Goal: Task Accomplishment & Management: Complete application form

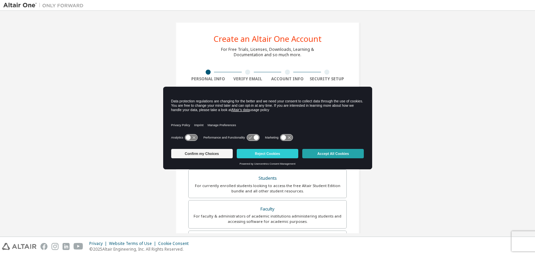
click at [316, 154] on button "Accept All Cookies" at bounding box center [332, 153] width 61 height 9
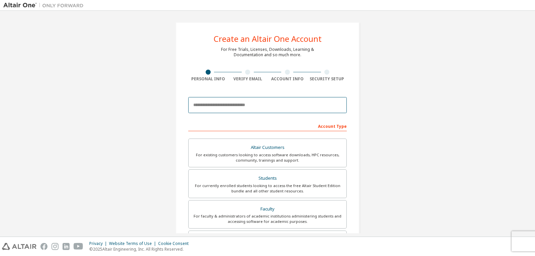
click at [265, 105] on input "email" at bounding box center [267, 105] width 158 height 16
type input "**********"
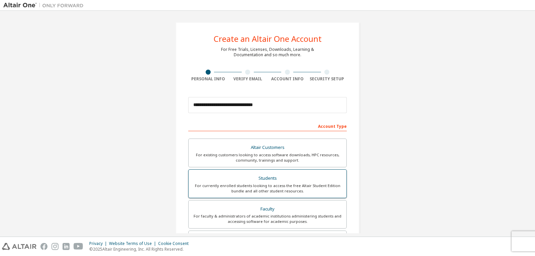
drag, startPoint x: 240, startPoint y: 173, endPoint x: 222, endPoint y: 175, distance: 17.8
click at [223, 175] on label "Students For currently enrolled students looking to access the free Altair Stud…" at bounding box center [267, 183] width 158 height 29
click at [219, 176] on div "Students" at bounding box center [268, 177] width 150 height 9
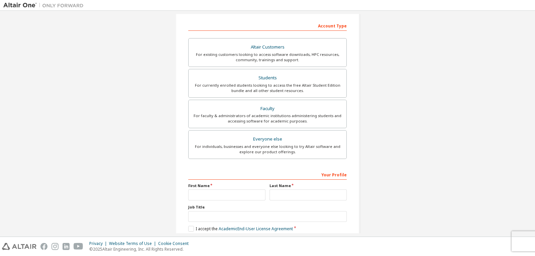
scroll to position [134, 0]
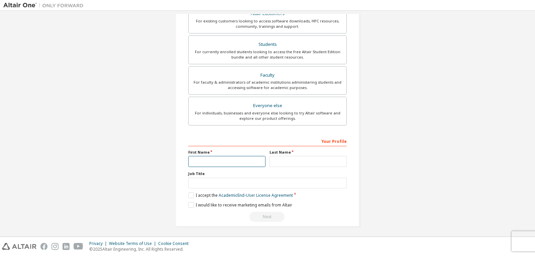
click at [211, 162] on input "text" at bounding box center [226, 161] width 77 height 11
type input "**********"
drag, startPoint x: 315, startPoint y: 159, endPoint x: 308, endPoint y: 163, distance: 7.5
click at [311, 161] on input "text" at bounding box center [307, 161] width 77 height 11
type input "**********"
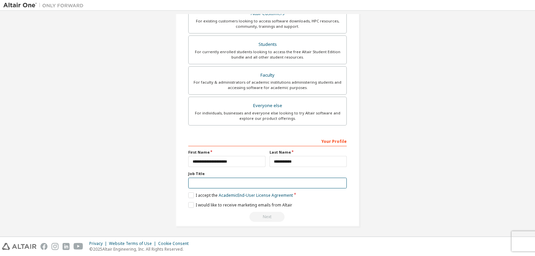
click at [206, 186] on input "text" at bounding box center [267, 182] width 158 height 11
type input "*******"
click at [198, 194] on label "I accept the Academic End-User License Agreement" at bounding box center [240, 195] width 105 height 6
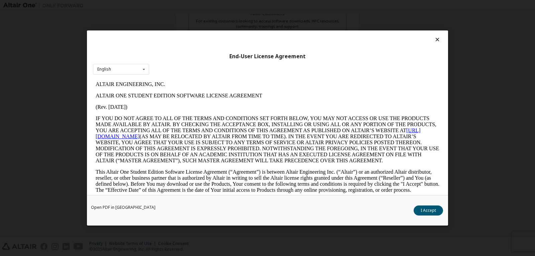
scroll to position [0, 0]
click at [418, 209] on button "I Accept" at bounding box center [427, 210] width 29 height 10
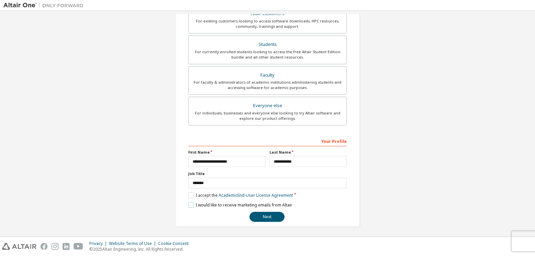
click at [213, 205] on label "I would like to receive marketing emails from Altair" at bounding box center [240, 205] width 104 height 6
click at [269, 215] on button "Next" at bounding box center [266, 217] width 35 height 10
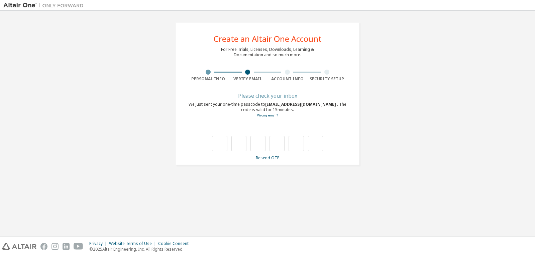
type input "*"
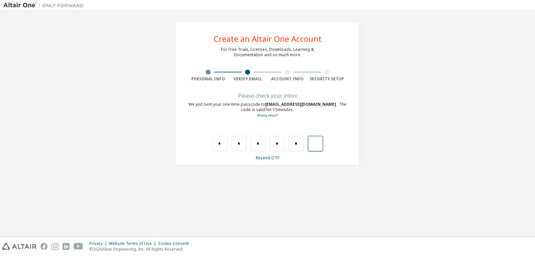
type input "*"
